Goal: Information Seeking & Learning: Learn about a topic

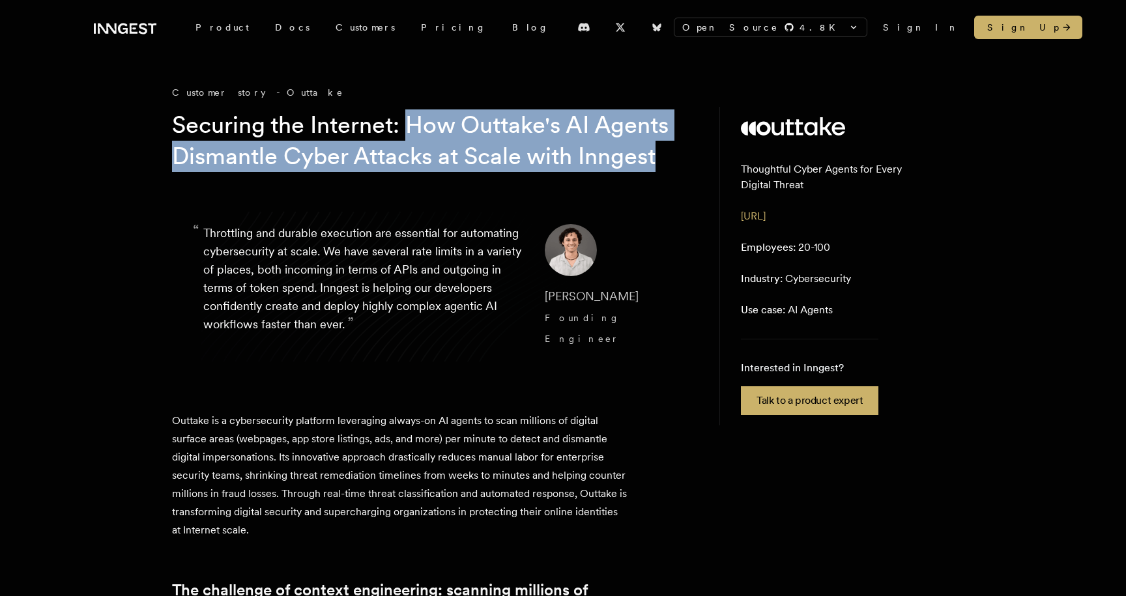
drag, startPoint x: 412, startPoint y: 129, endPoint x: 423, endPoint y: 178, distance: 50.1
click at [423, 172] on h1 "Securing the Internet: How Outtake's AI Agents Dismantle Cyber Attacks at Scale…" at bounding box center [422, 140] width 500 height 63
copy h1 "How Outtake's AI Agents Dismantle Cyber Attacks at Scale with Inngest"
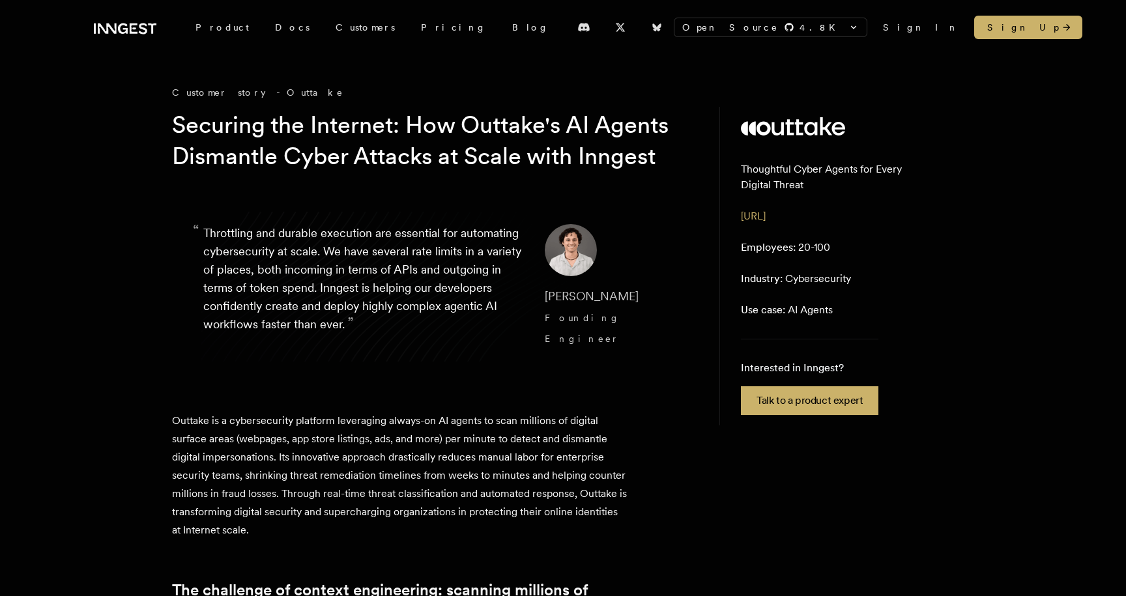
click at [375, 128] on h1 "Securing the Internet: How Outtake's AI Agents Dismantle Cyber Attacks at Scale…" at bounding box center [422, 140] width 500 height 63
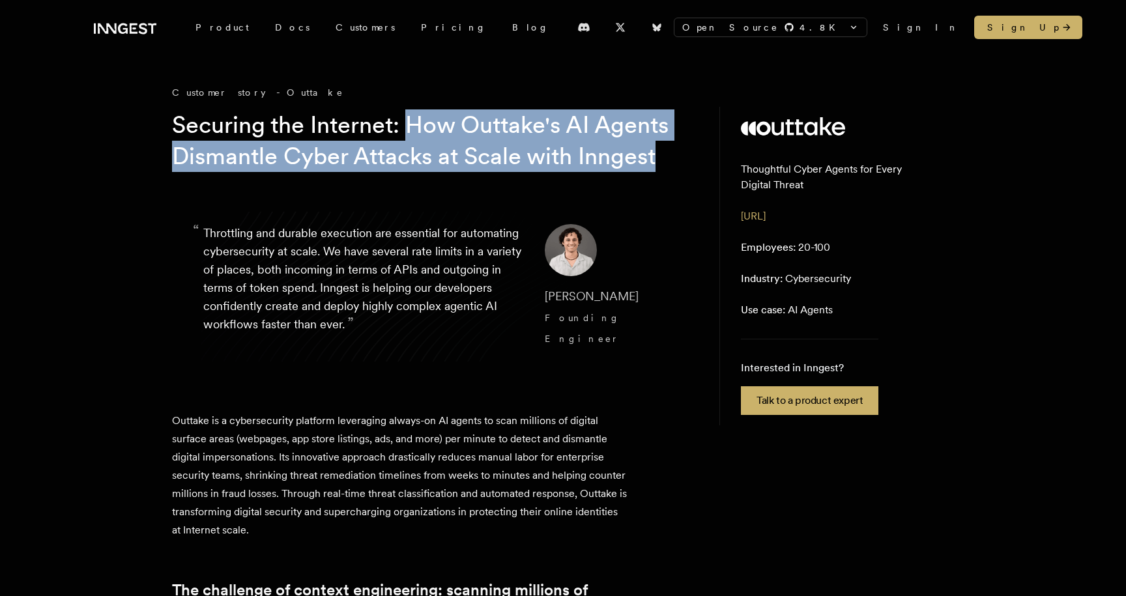
drag, startPoint x: 409, startPoint y: 125, endPoint x: 420, endPoint y: 192, distance: 67.3
click at [420, 172] on h1 "Securing the Internet: How Outtake's AI Agents Dismantle Cyber Attacks at Scale…" at bounding box center [422, 140] width 500 height 63
copy h1 "How Outtake's AI Agents Dismantle Cyber Attacks at Scale with Inngest"
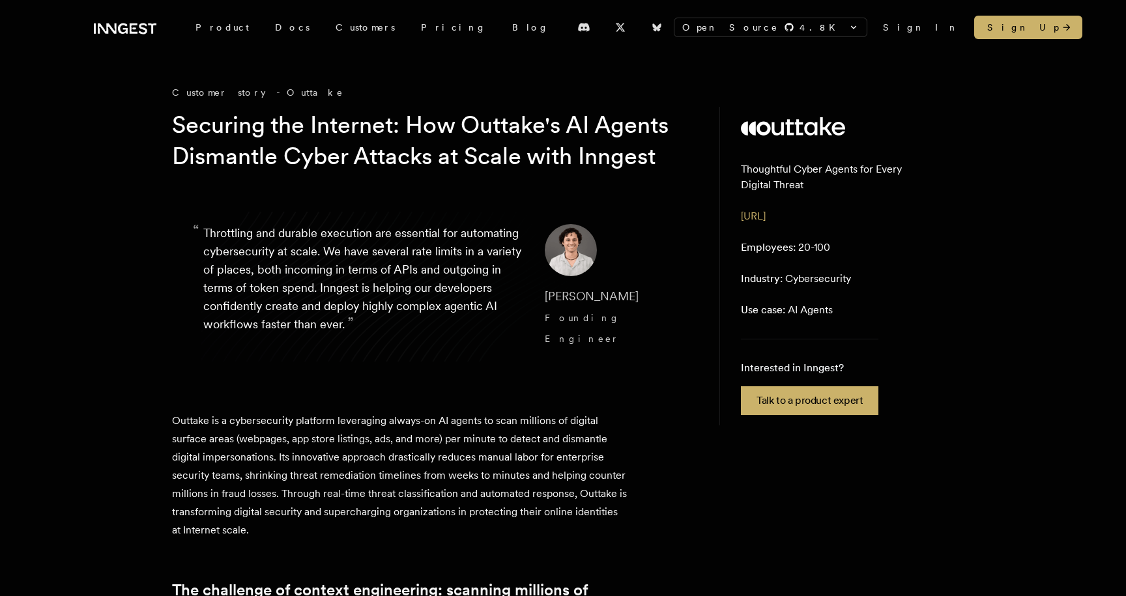
click at [481, 137] on h1 "Securing the Internet: How Outtake's AI Agents Dismantle Cyber Attacks at Scale…" at bounding box center [422, 140] width 500 height 63
click at [371, 134] on h1 "Securing the Internet: How Outtake's AI Agents Dismantle Cyber Attacks at Scale…" at bounding box center [422, 140] width 500 height 63
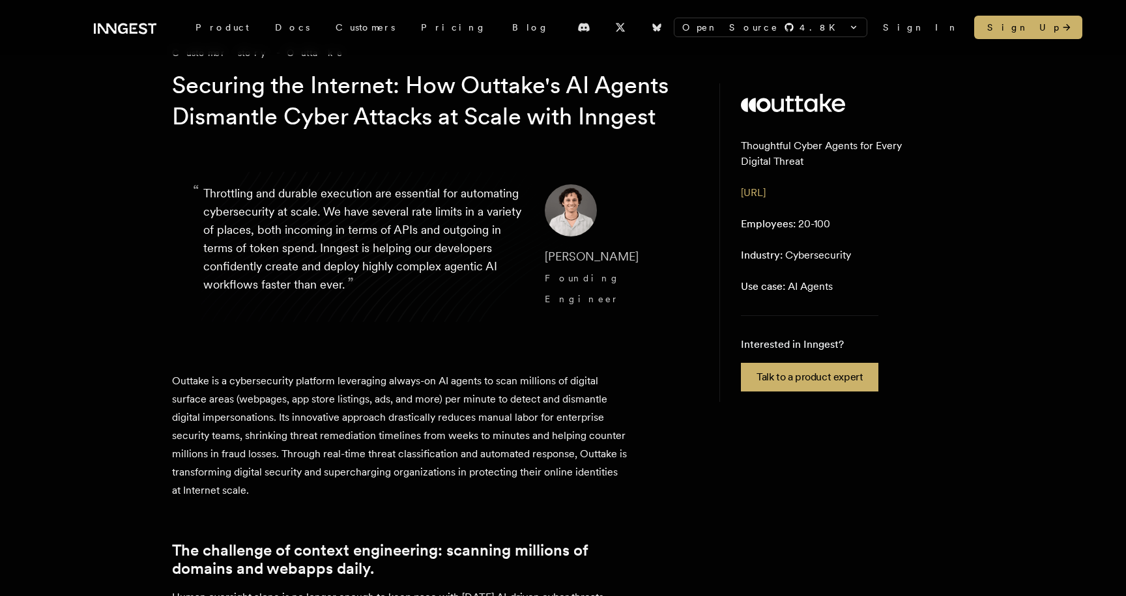
scroll to position [41, 0]
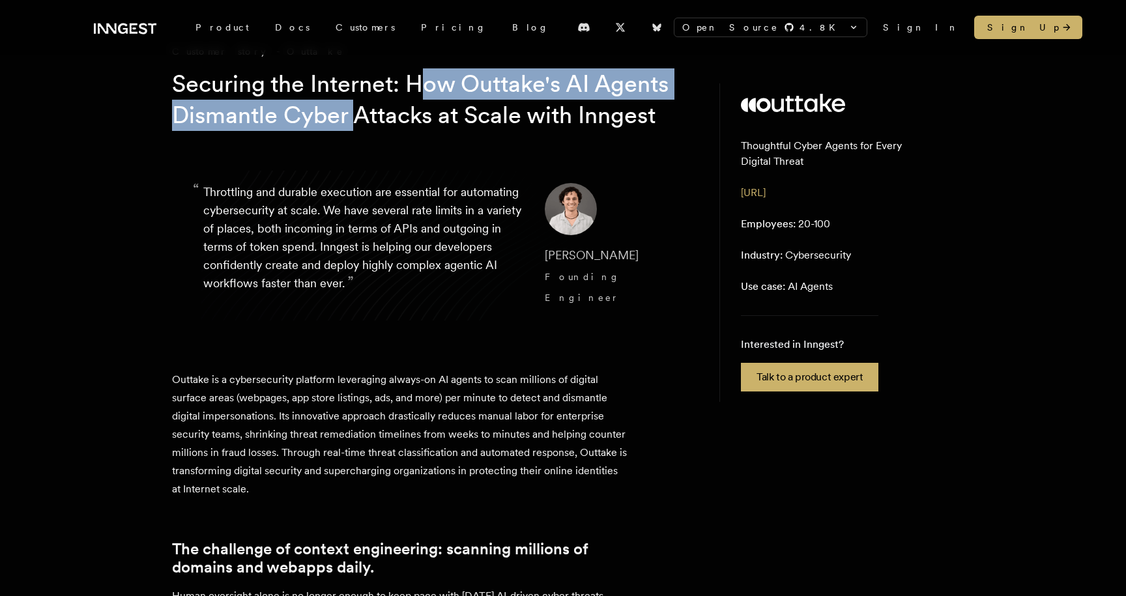
drag, startPoint x: 417, startPoint y: 91, endPoint x: 439, endPoint y: 128, distance: 43.5
click at [439, 128] on h1 "Securing the Internet: How Outtake's AI Agents Dismantle Cyber Attacks at Scale…" at bounding box center [422, 99] width 500 height 63
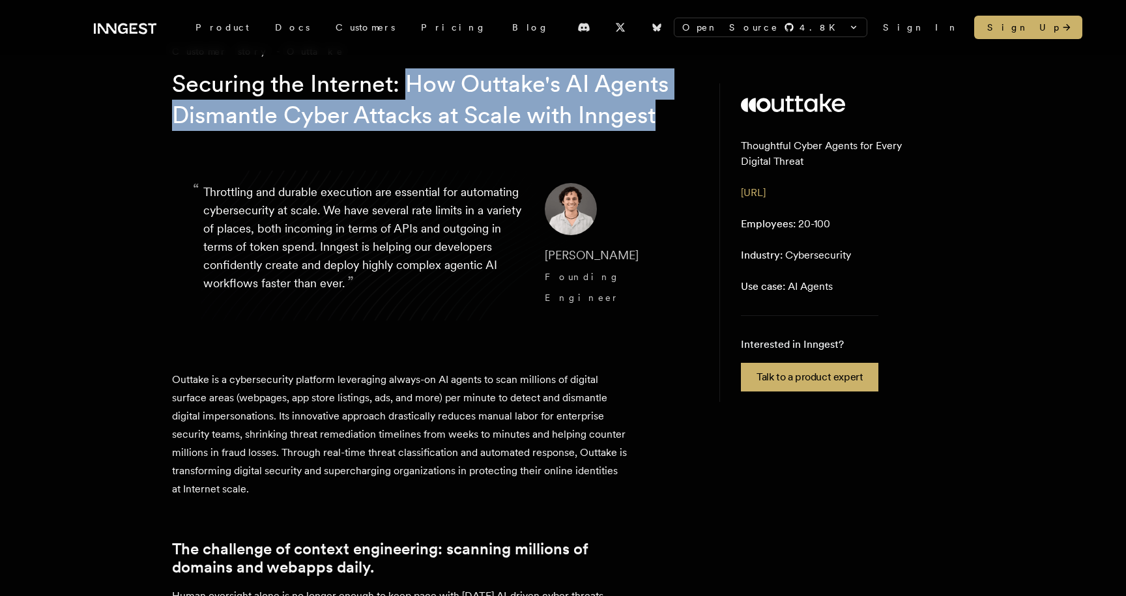
drag, startPoint x: 411, startPoint y: 81, endPoint x: 429, endPoint y: 151, distance: 72.2
click at [430, 131] on h1 "Securing the Internet: How Outtake's AI Agents Dismantle Cyber Attacks at Scale…" at bounding box center [422, 99] width 500 height 63
copy h1 "How Outtake's AI Agents Dismantle Cyber Attacks at Scale with Inngest"
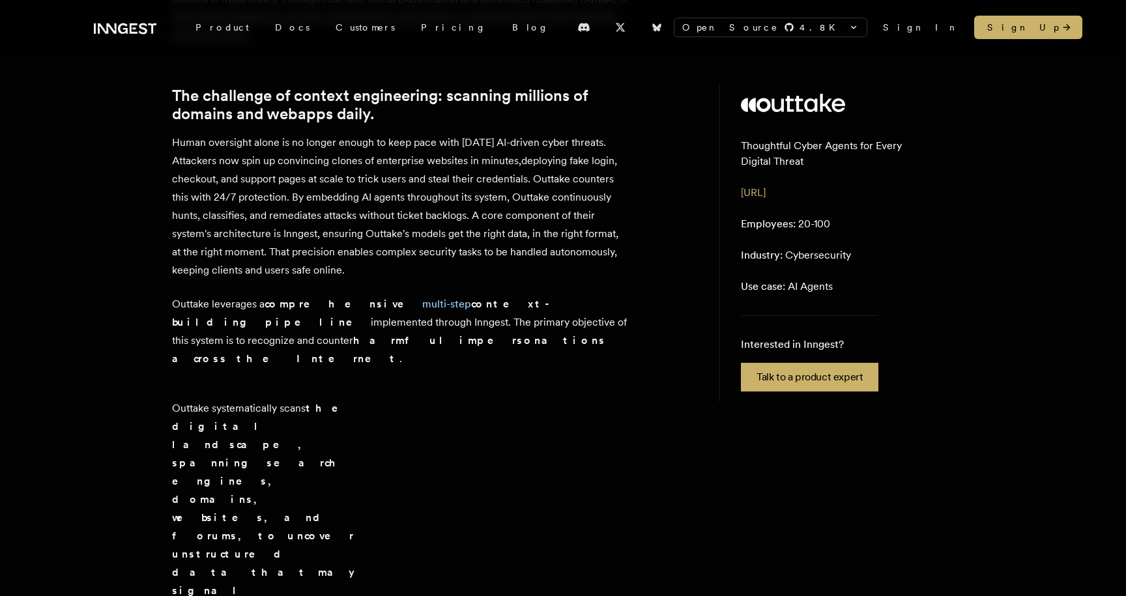
scroll to position [441, 0]
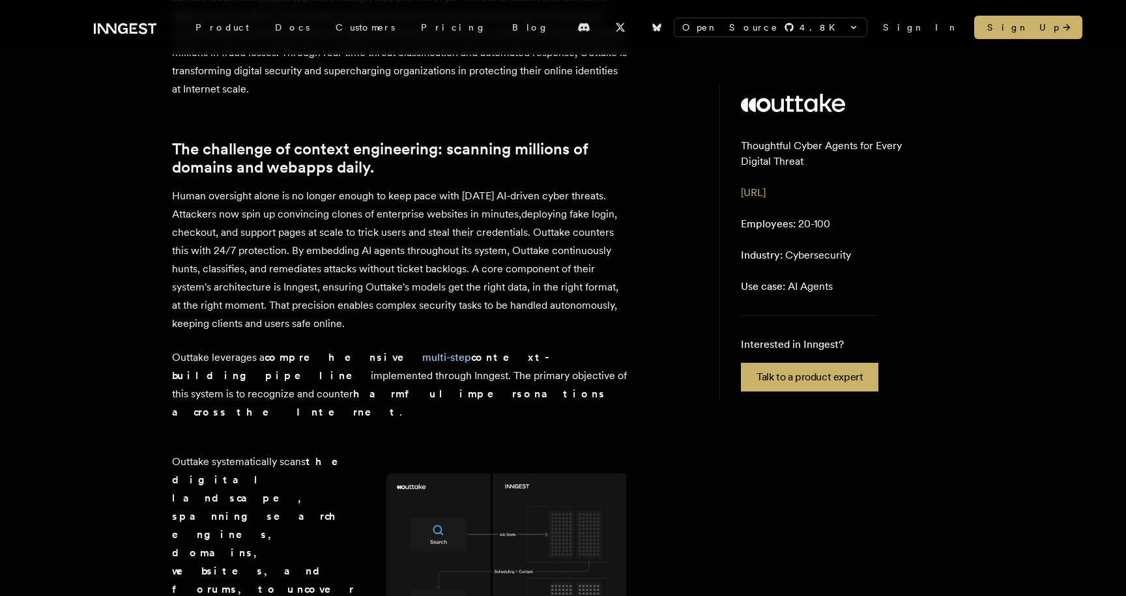
click at [401, 205] on p "Human oversight alone is no longer enough to keep pace with [DATE] AI-driven cy…" at bounding box center [400, 260] width 456 height 146
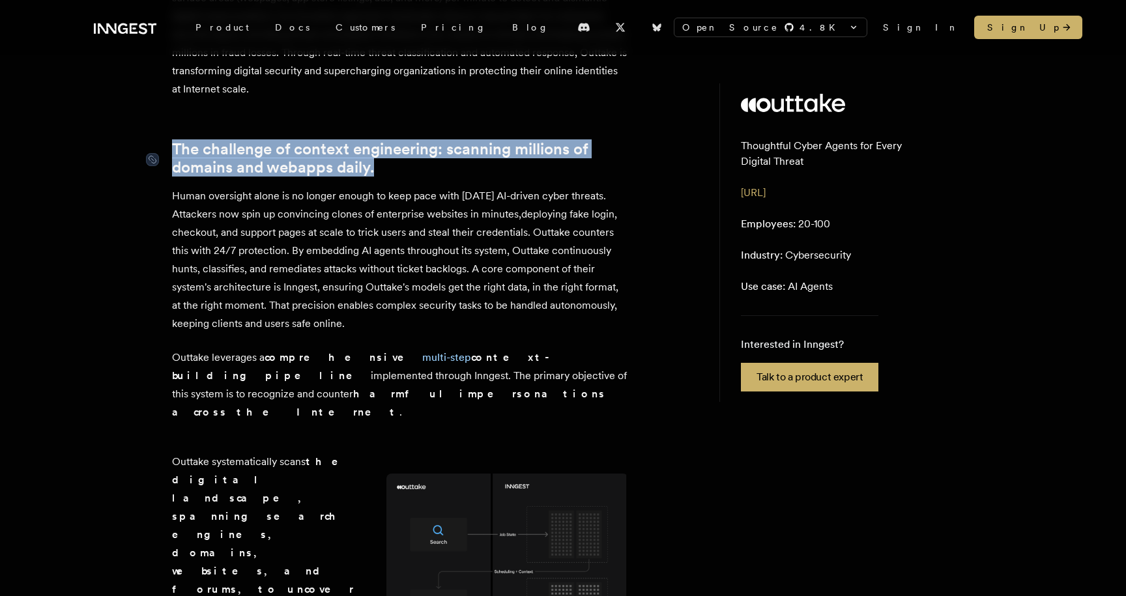
drag, startPoint x: 165, startPoint y: 145, endPoint x: 401, endPoint y: 182, distance: 239.5
copy link "The challenge of context engineering: scanning millions of domains and webapps …"
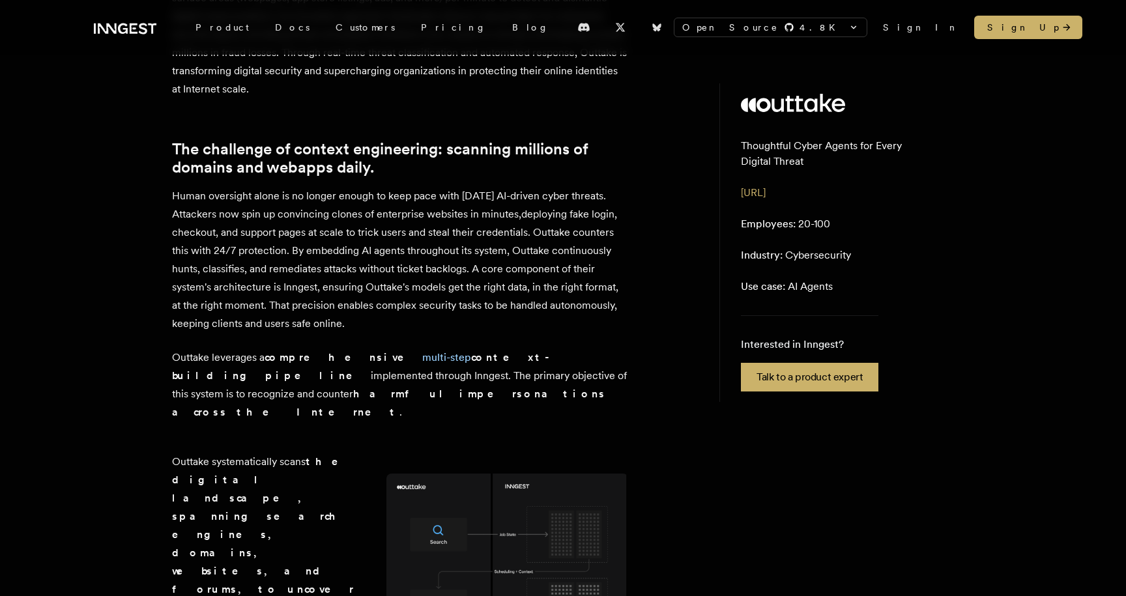
click at [438, 288] on p "Human oversight alone is no longer enough to keep pace with [DATE] AI-driven cy…" at bounding box center [400, 260] width 456 height 146
drag, startPoint x: 454, startPoint y: 178, endPoint x: 450, endPoint y: 203, distance: 25.0
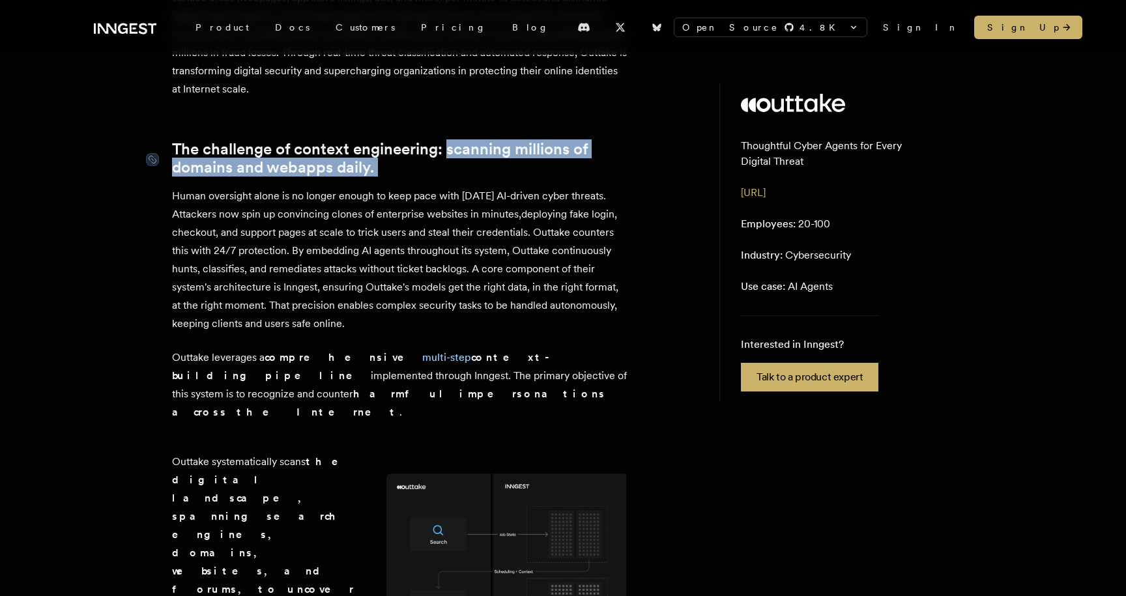
drag, startPoint x: 449, startPoint y: 199, endPoint x: 448, endPoint y: 167, distance: 32.6
copy div "scanning millions of domains and webapps daily."
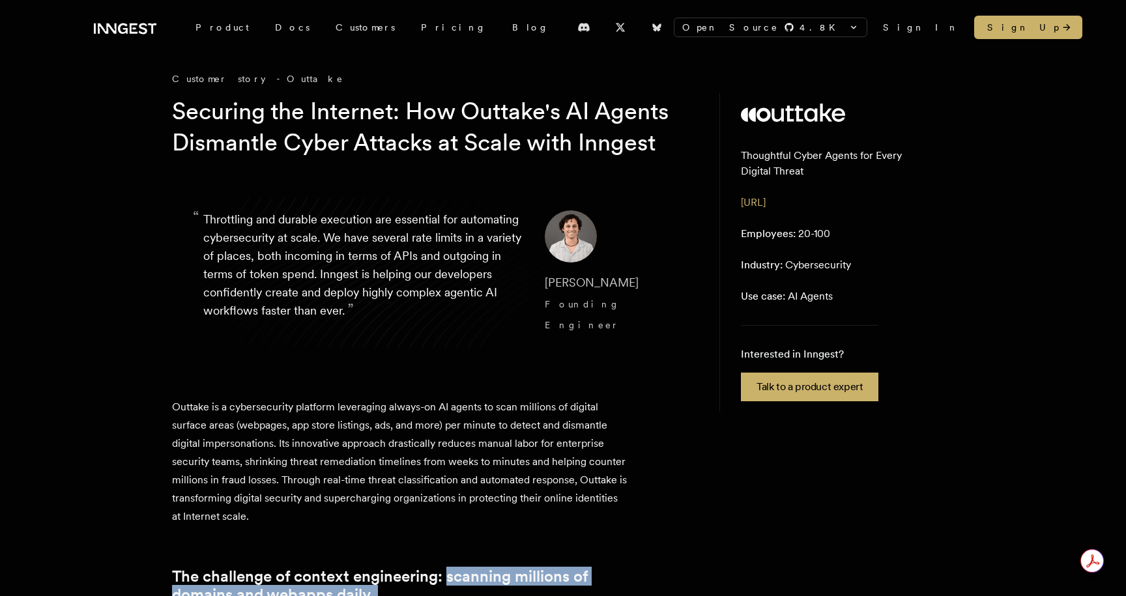
scroll to position [25, 0]
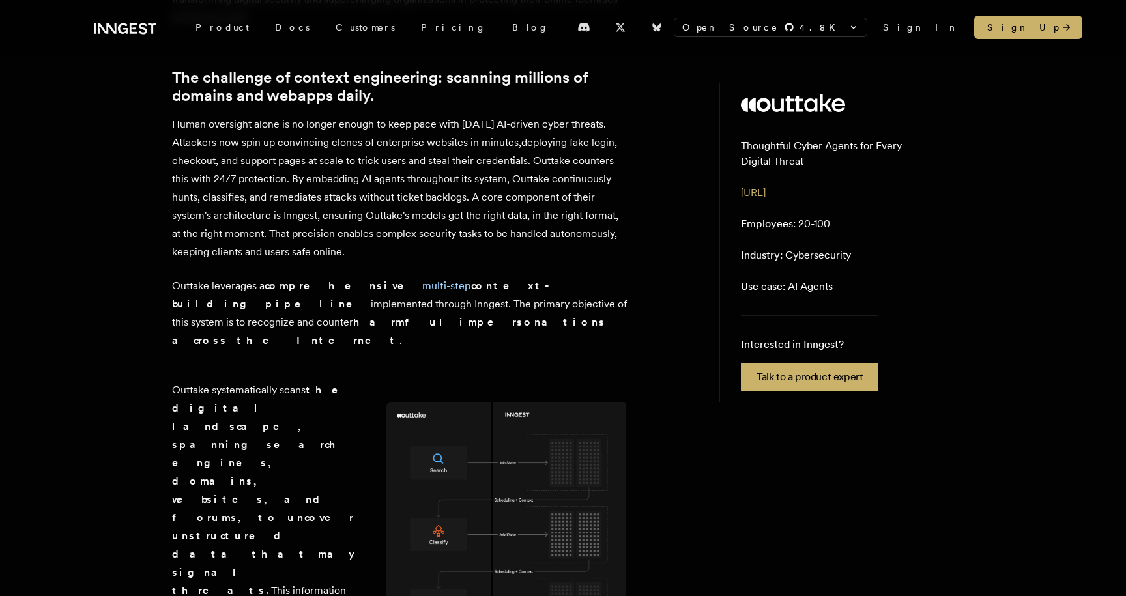
scroll to position [502, 0]
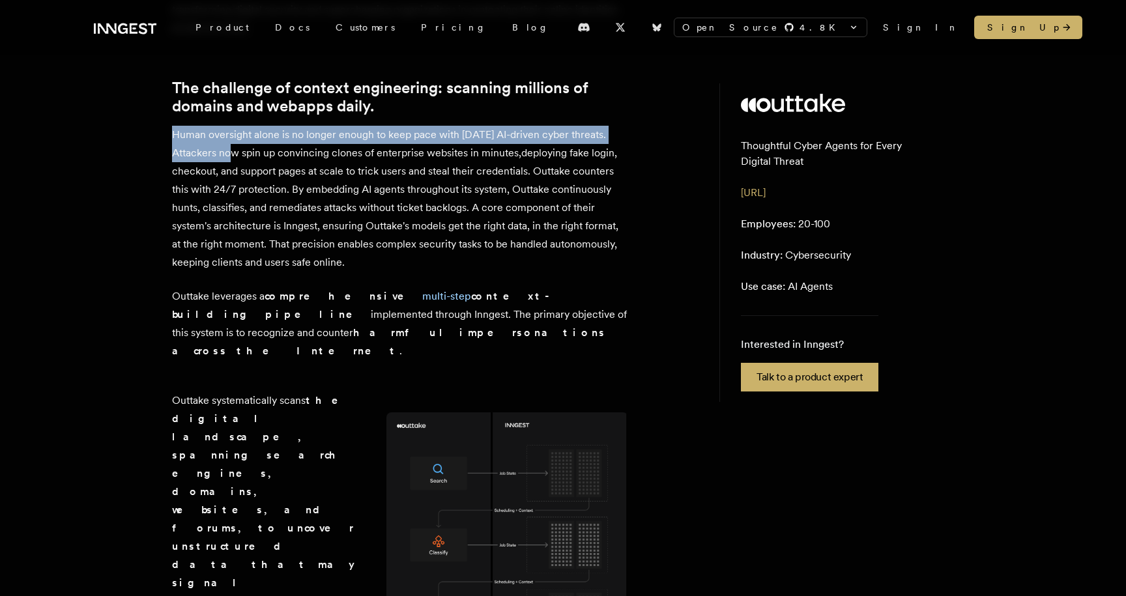
drag, startPoint x: 173, startPoint y: 147, endPoint x: 226, endPoint y: 160, distance: 55.0
click at [226, 160] on p "Human oversight alone is no longer enough to keep pace with [DATE] AI-driven cy…" at bounding box center [400, 199] width 456 height 146
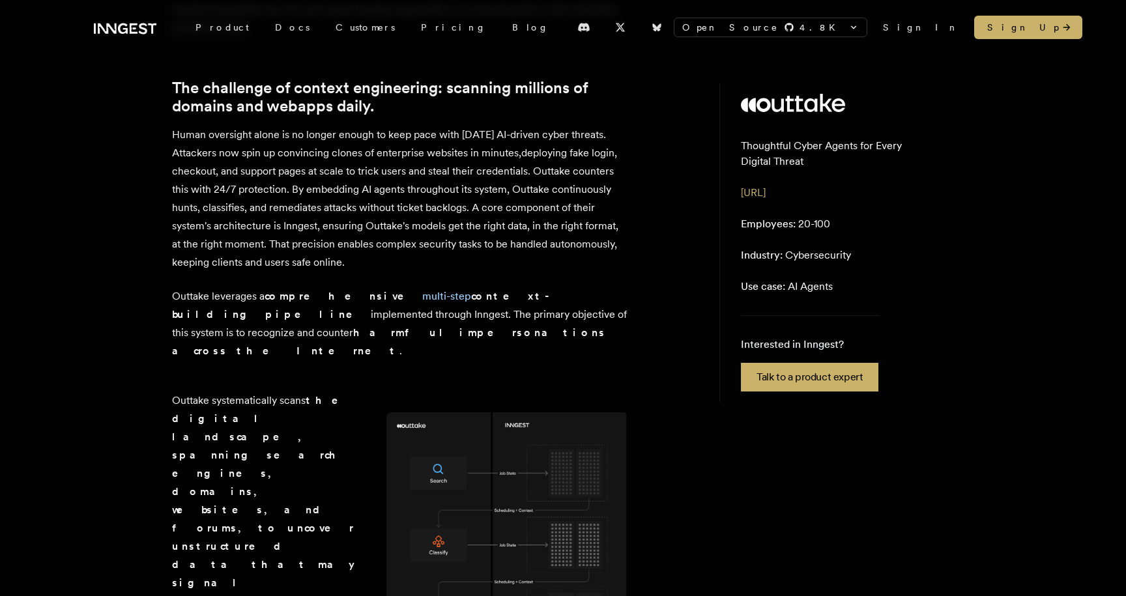
click at [207, 325] on p "Outtake leverages a comprehensive multi-step context-building pipeline implemen…" at bounding box center [400, 323] width 456 height 73
click at [197, 157] on p "Human oversight alone is no longer enough to keep pace with [DATE] AI-driven cy…" at bounding box center [400, 199] width 456 height 146
click at [203, 115] on link "The challenge of context engineering: scanning millions of domains and webapps …" at bounding box center [400, 97] width 456 height 36
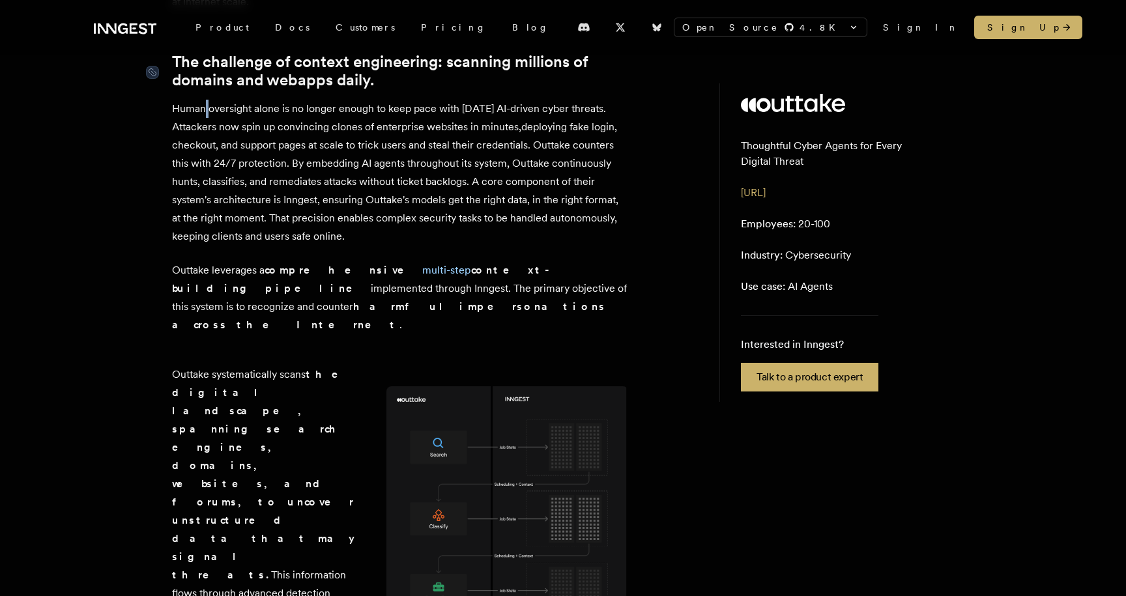
click at [203, 126] on p "Human oversight alone is no longer enough to keep pace with [DATE] AI-driven cy…" at bounding box center [400, 173] width 456 height 146
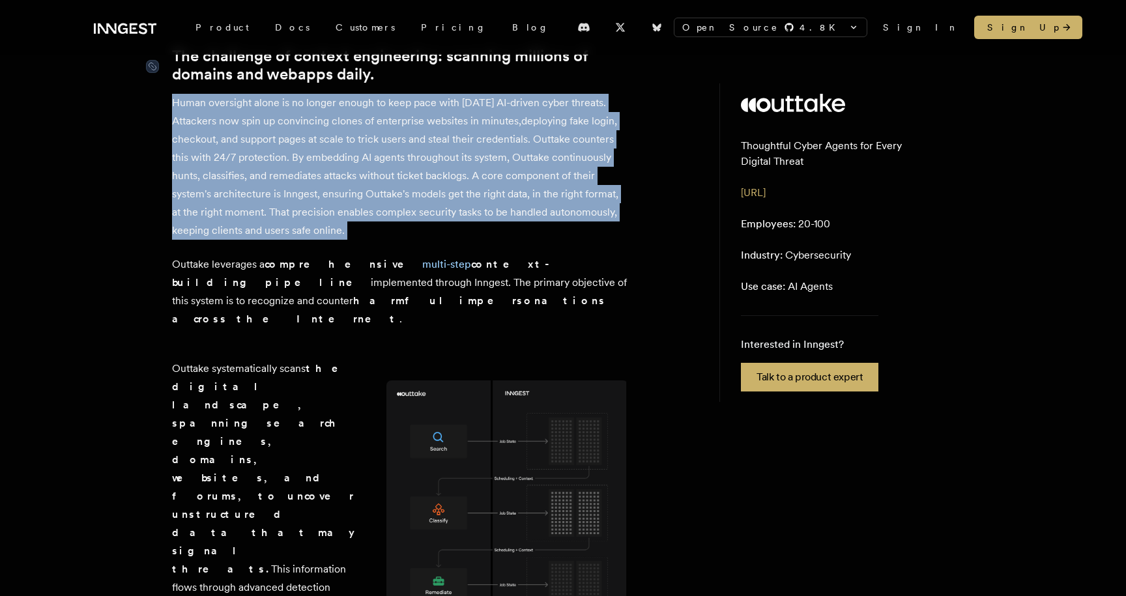
click at [203, 126] on p "Human oversight alone is no longer enough to keep pace with [DATE] AI-driven cy…" at bounding box center [400, 167] width 456 height 146
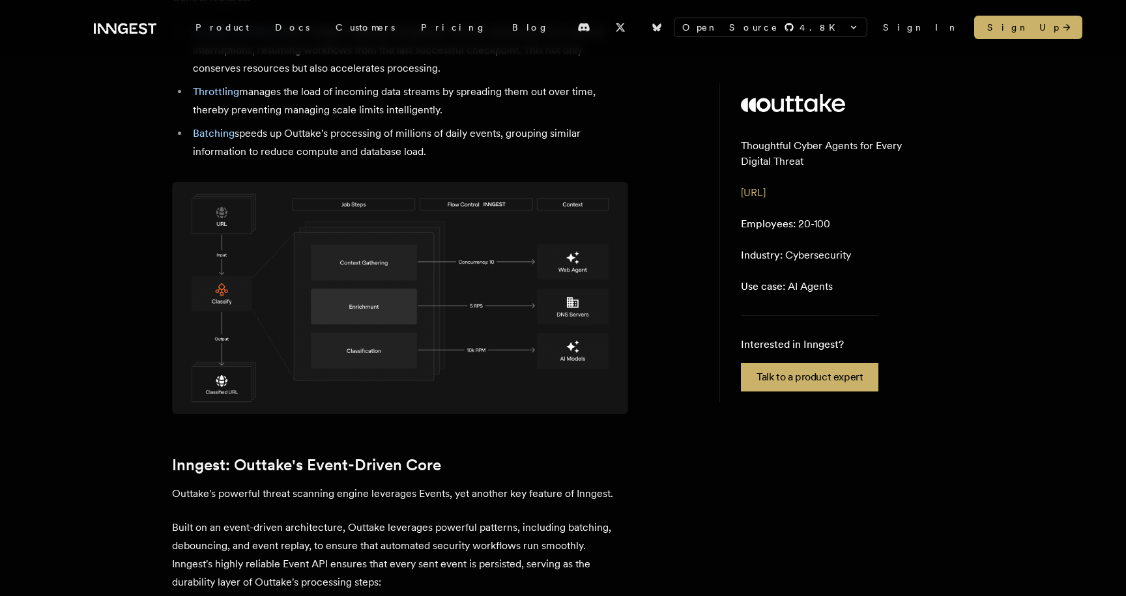
scroll to position [1764, 0]
click at [199, 517] on p "Built on an event-driven architecture, Outtake leverages powerful patterns, inc…" at bounding box center [400, 553] width 456 height 73
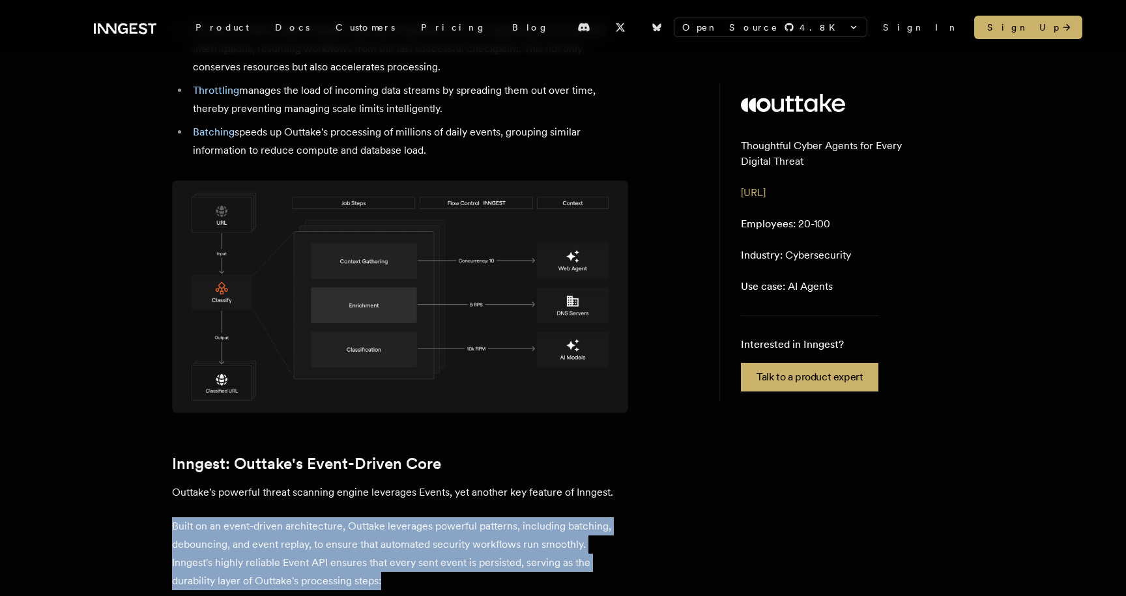
click at [199, 517] on p "Built on an event-driven architecture, Outtake leverages powerful patterns, inc…" at bounding box center [400, 553] width 456 height 73
copy div "Built on an event-driven architecture, Outtake leverages powerful patterns, inc…"
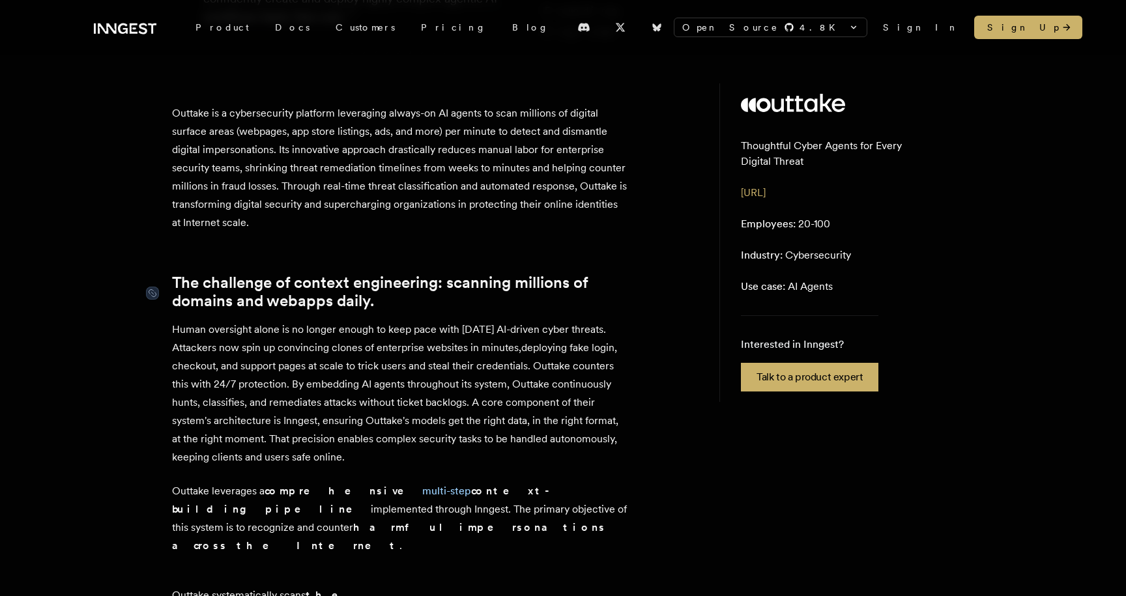
scroll to position [311, 0]
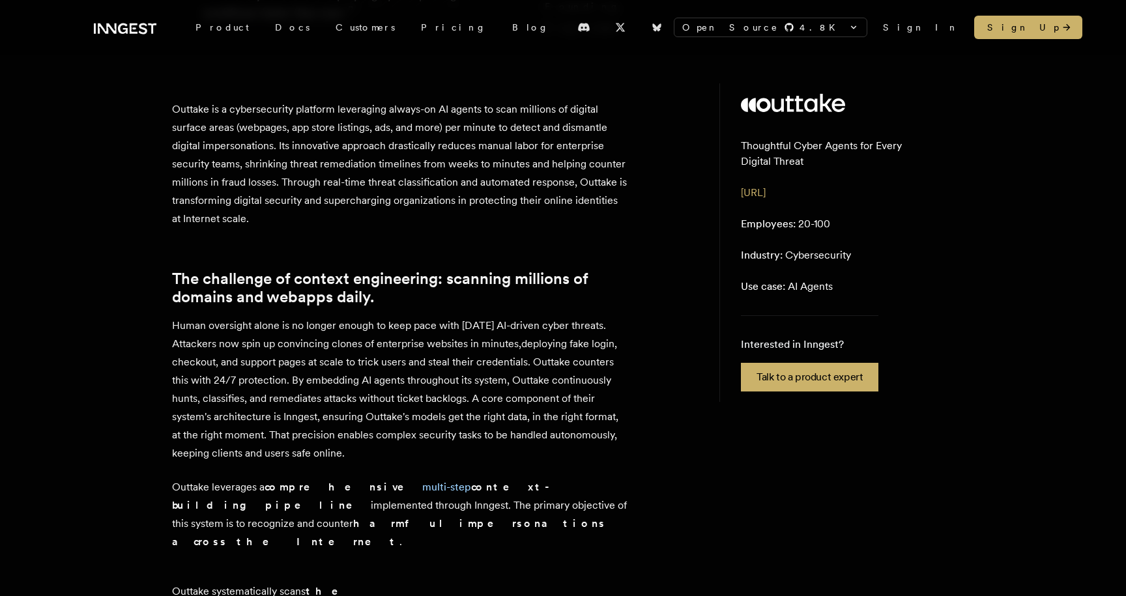
click at [383, 347] on p "Human oversight alone is no longer enough to keep pace with [DATE] AI-driven cy…" at bounding box center [400, 390] width 456 height 146
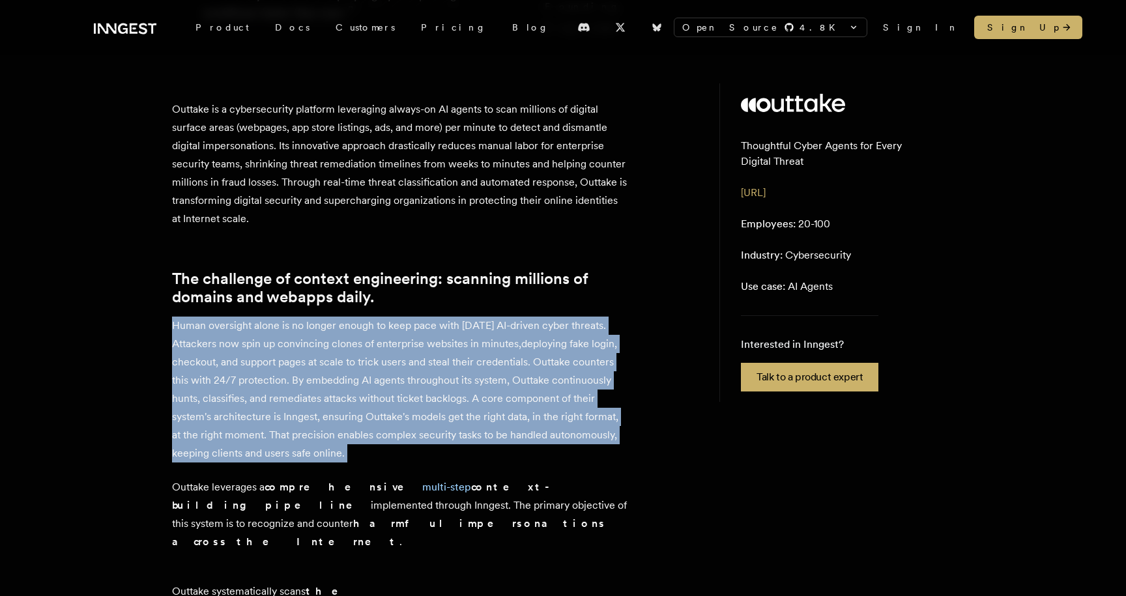
click at [383, 347] on p "Human oversight alone is no longer enough to keep pace with [DATE] AI-driven cy…" at bounding box center [400, 390] width 456 height 146
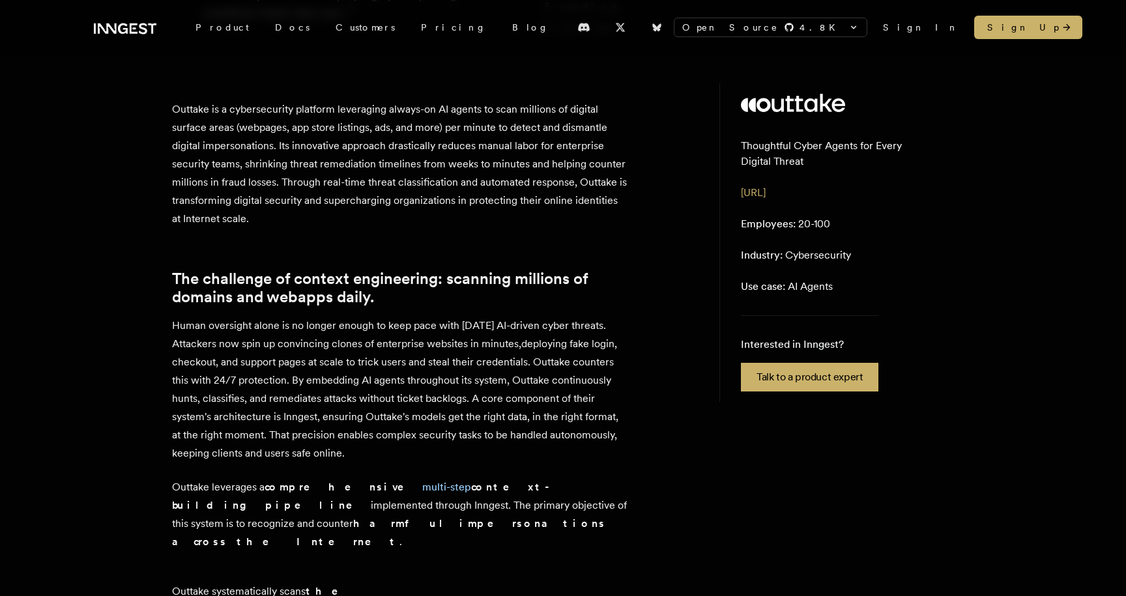
click at [368, 360] on p "Human oversight alone is no longer enough to keep pace with [DATE] AI-driven cy…" at bounding box center [400, 390] width 456 height 146
click at [291, 382] on p "Human oversight alone is no longer enough to keep pace with [DATE] AI-driven cy…" at bounding box center [400, 390] width 456 height 146
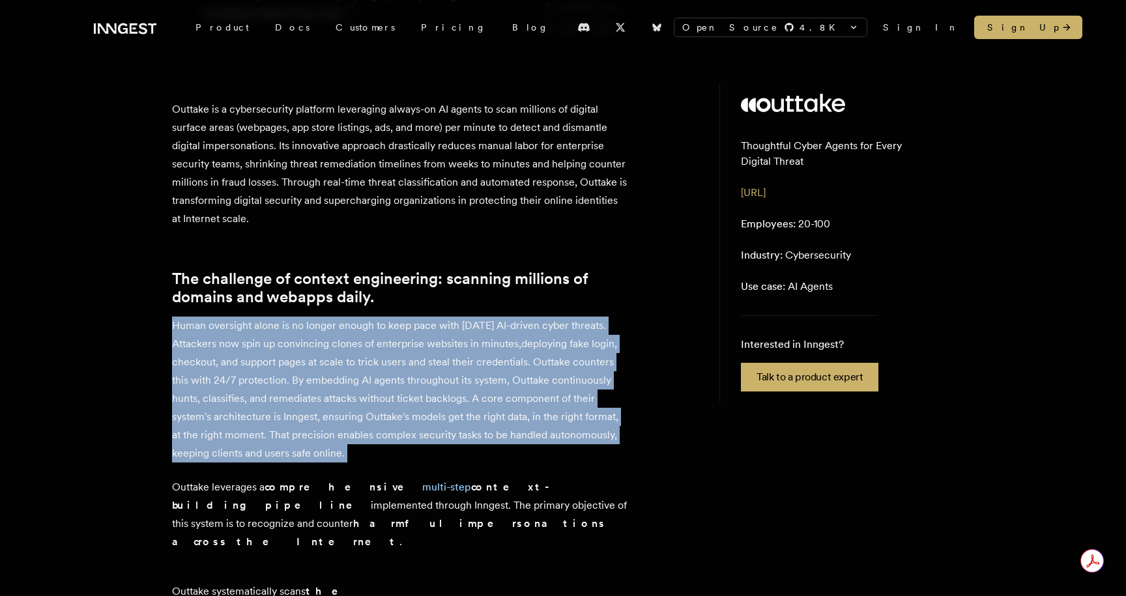
click at [291, 382] on p "Human oversight alone is no longer enough to keep pace with [DATE] AI-driven cy…" at bounding box center [400, 390] width 456 height 146
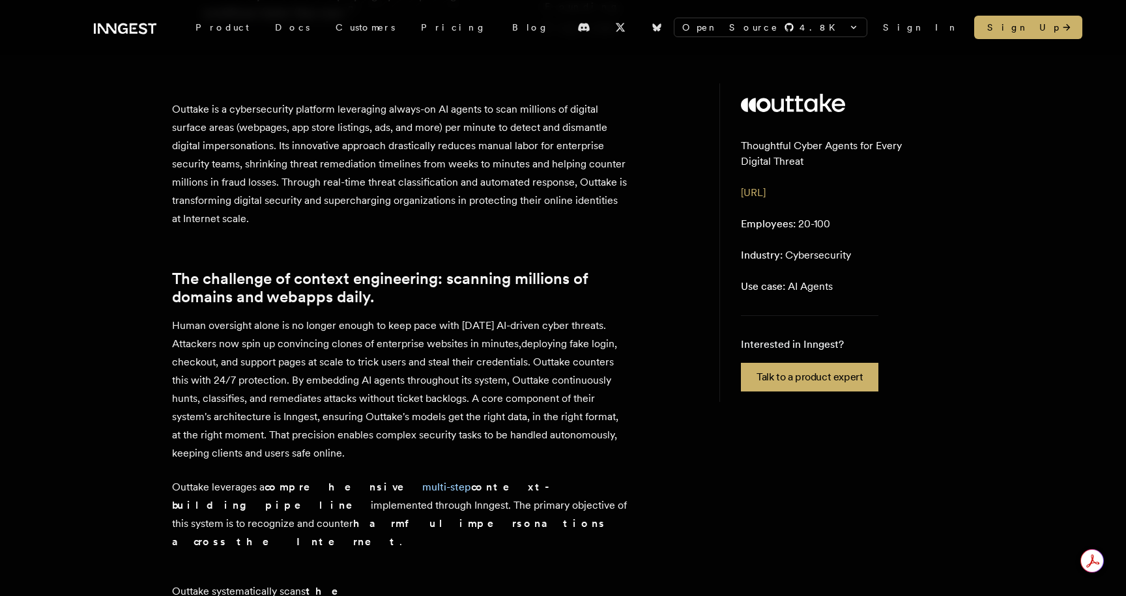
click at [274, 393] on p "Human oversight alone is no longer enough to keep pace with [DATE] AI-driven cy…" at bounding box center [400, 390] width 456 height 146
click at [291, 394] on p "Human oversight alone is no longer enough to keep pace with [DATE] AI-driven cy…" at bounding box center [400, 390] width 456 height 146
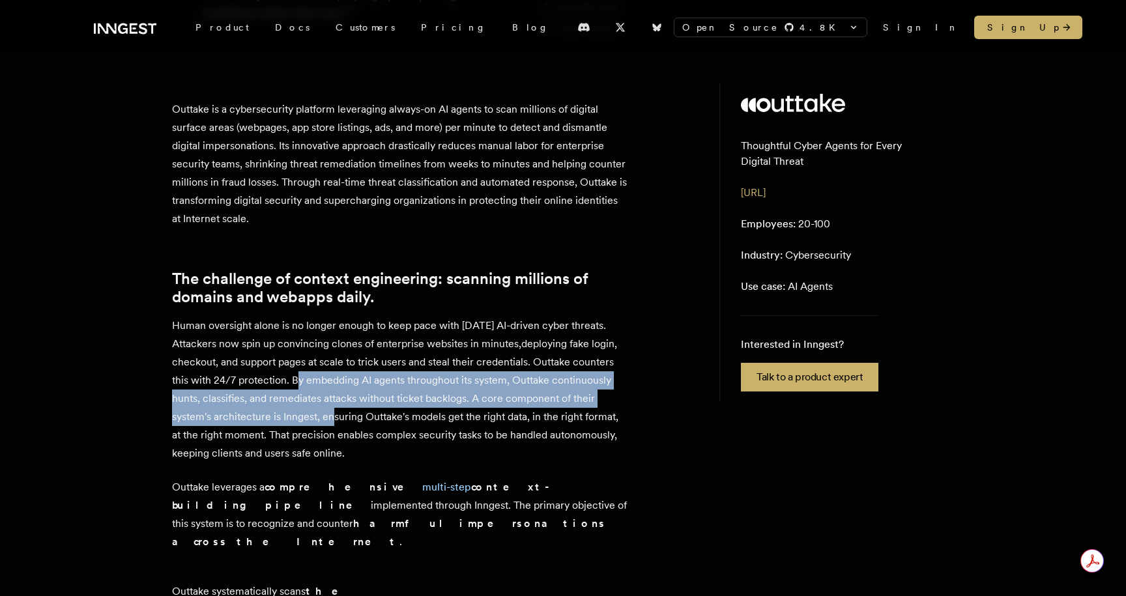
drag, startPoint x: 293, startPoint y: 394, endPoint x: 325, endPoint y: 426, distance: 44.2
click at [325, 426] on p "Human oversight alone is no longer enough to keep pace with [DATE] AI-driven cy…" at bounding box center [400, 390] width 456 height 146
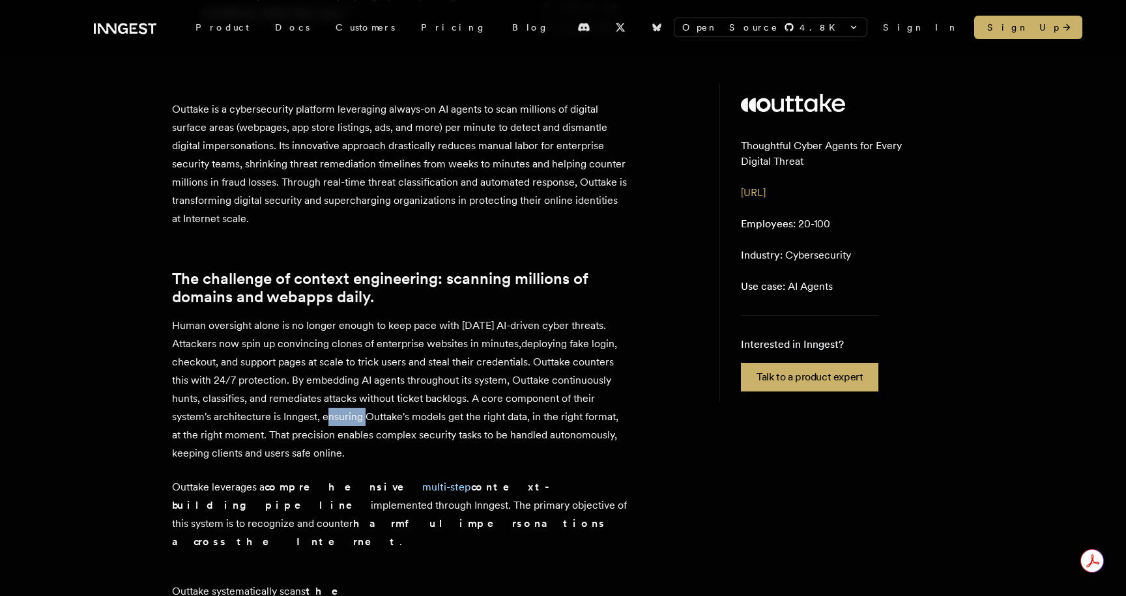
click at [325, 426] on p "Human oversight alone is no longer enough to keep pace with [DATE] AI-driven cy…" at bounding box center [400, 390] width 456 height 146
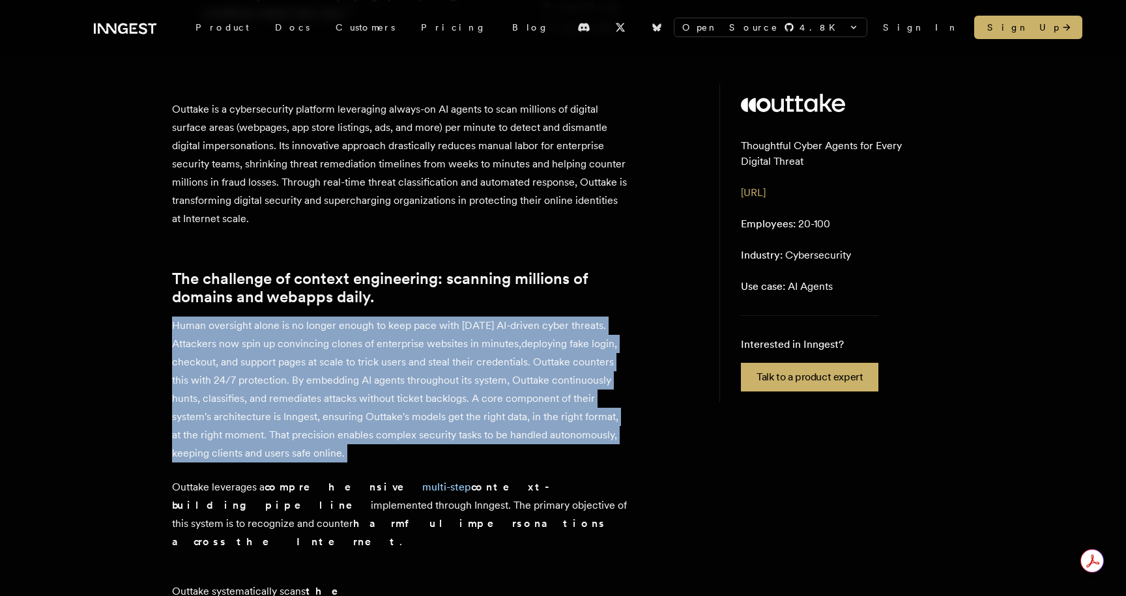
click at [325, 426] on p "Human oversight alone is no longer enough to keep pace with [DATE] AI-driven cy…" at bounding box center [400, 390] width 456 height 146
